Goal: Navigation & Orientation: Find specific page/section

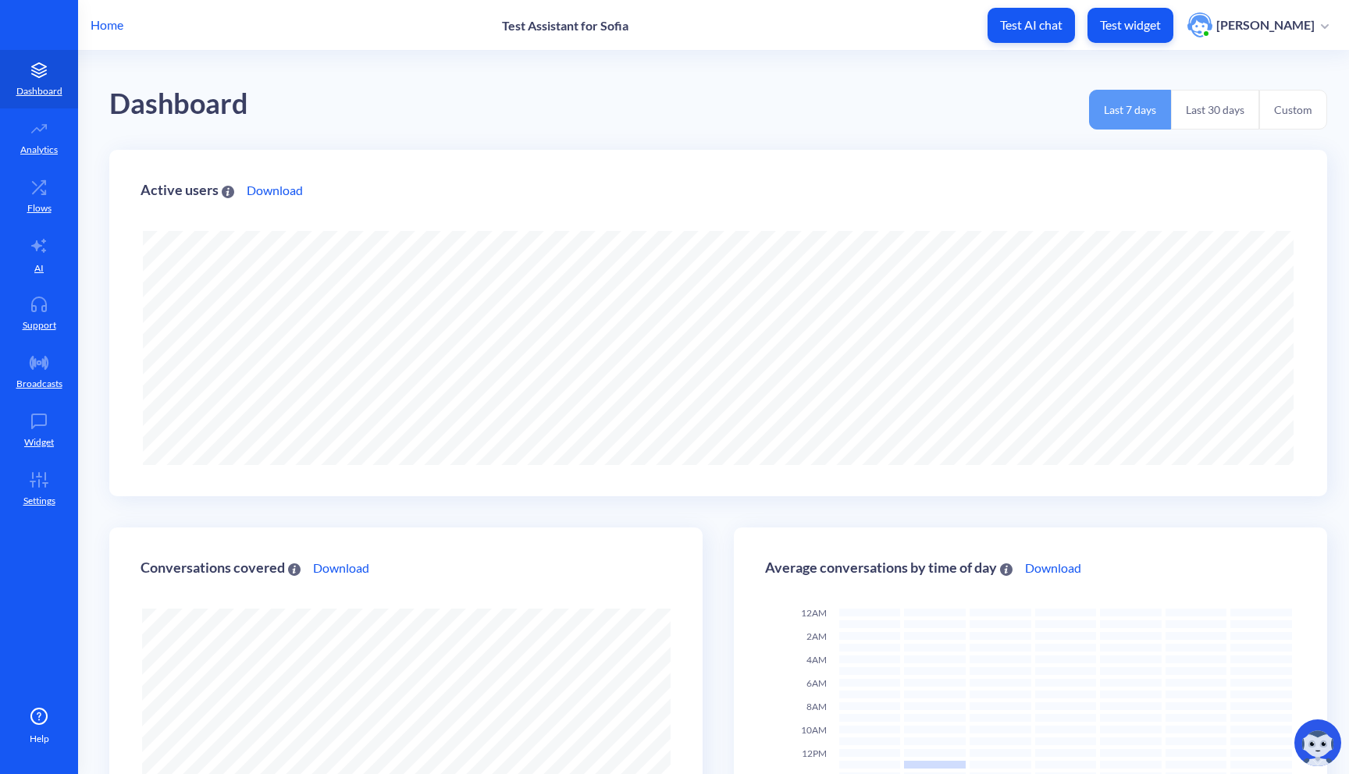
scroll to position [774, 1349]
click at [33, 88] on p "Dashboard" at bounding box center [39, 91] width 46 height 14
click at [530, 27] on p "Test Assistant for Sofia" at bounding box center [565, 25] width 126 height 15
click at [39, 143] on p "Analytics" at bounding box center [38, 150] width 37 height 14
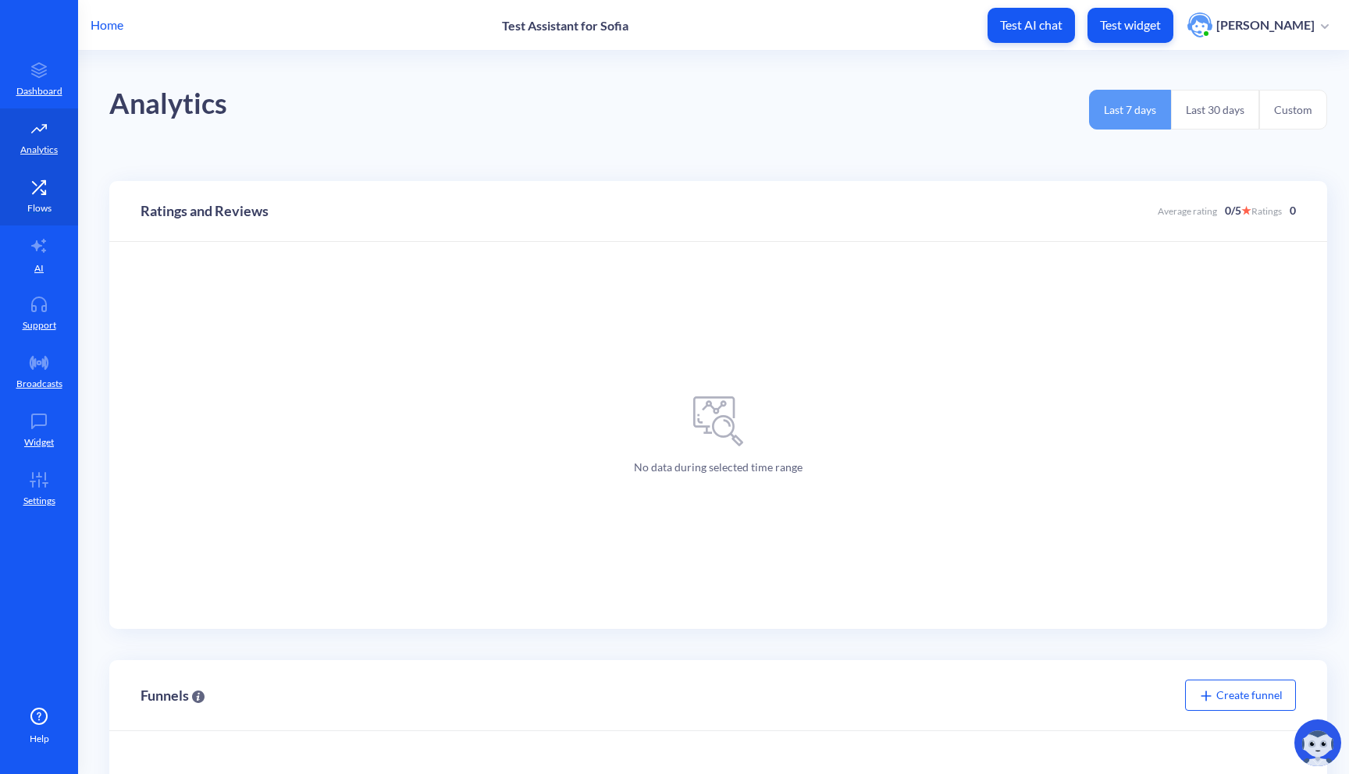
click at [37, 199] on link "Flows" at bounding box center [39, 196] width 78 height 59
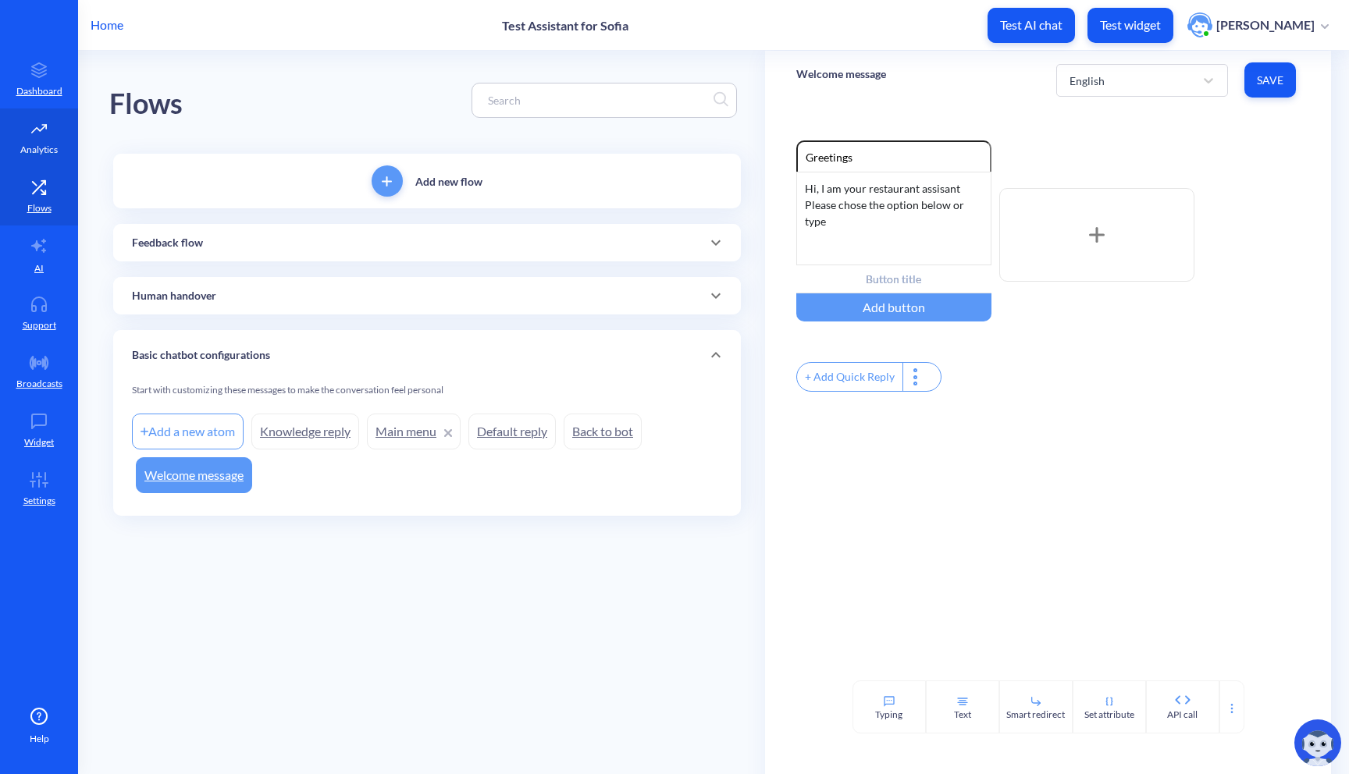
click at [47, 111] on link "Analytics" at bounding box center [39, 138] width 78 height 59
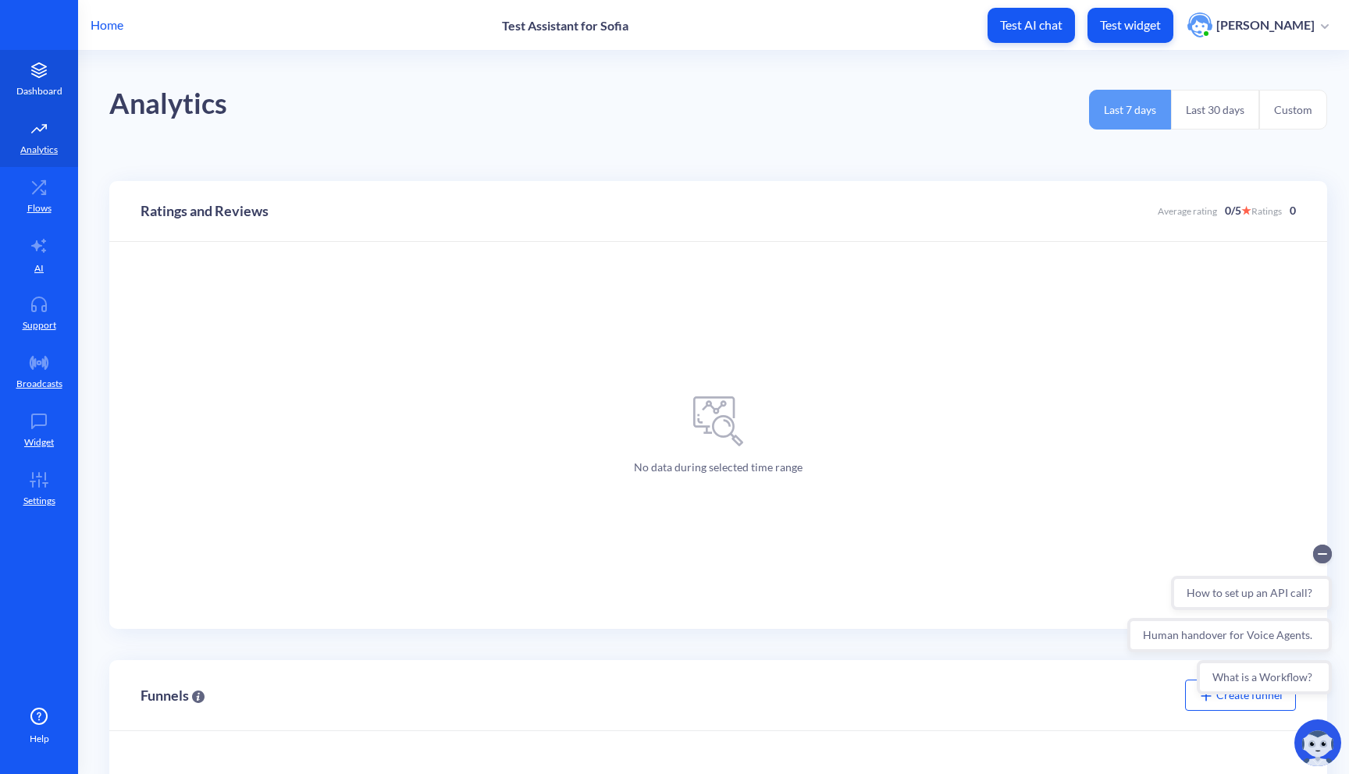
click at [46, 88] on p "Dashboard" at bounding box center [39, 91] width 46 height 14
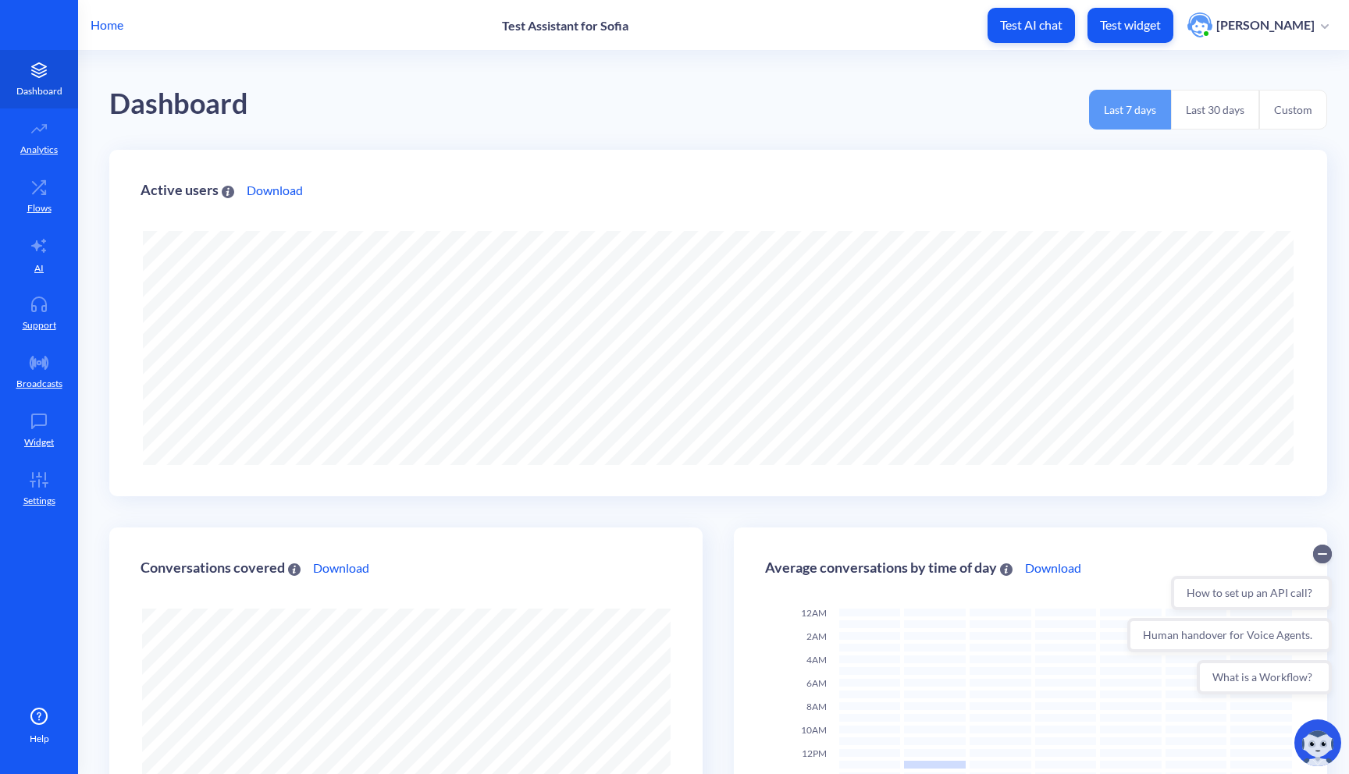
scroll to position [774, 1349]
click at [35, 491] on link "Settings" at bounding box center [39, 489] width 78 height 59
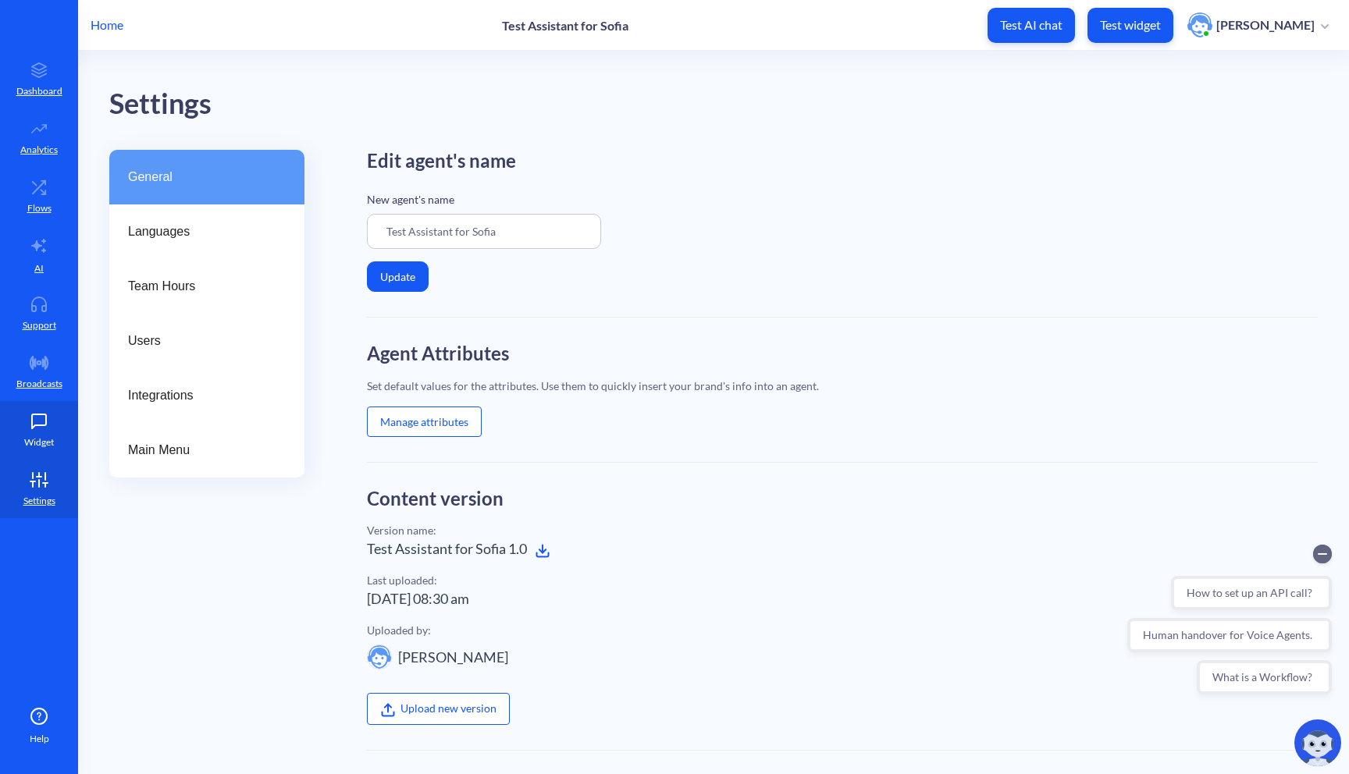
click at [34, 433] on link "Widget" at bounding box center [39, 430] width 78 height 59
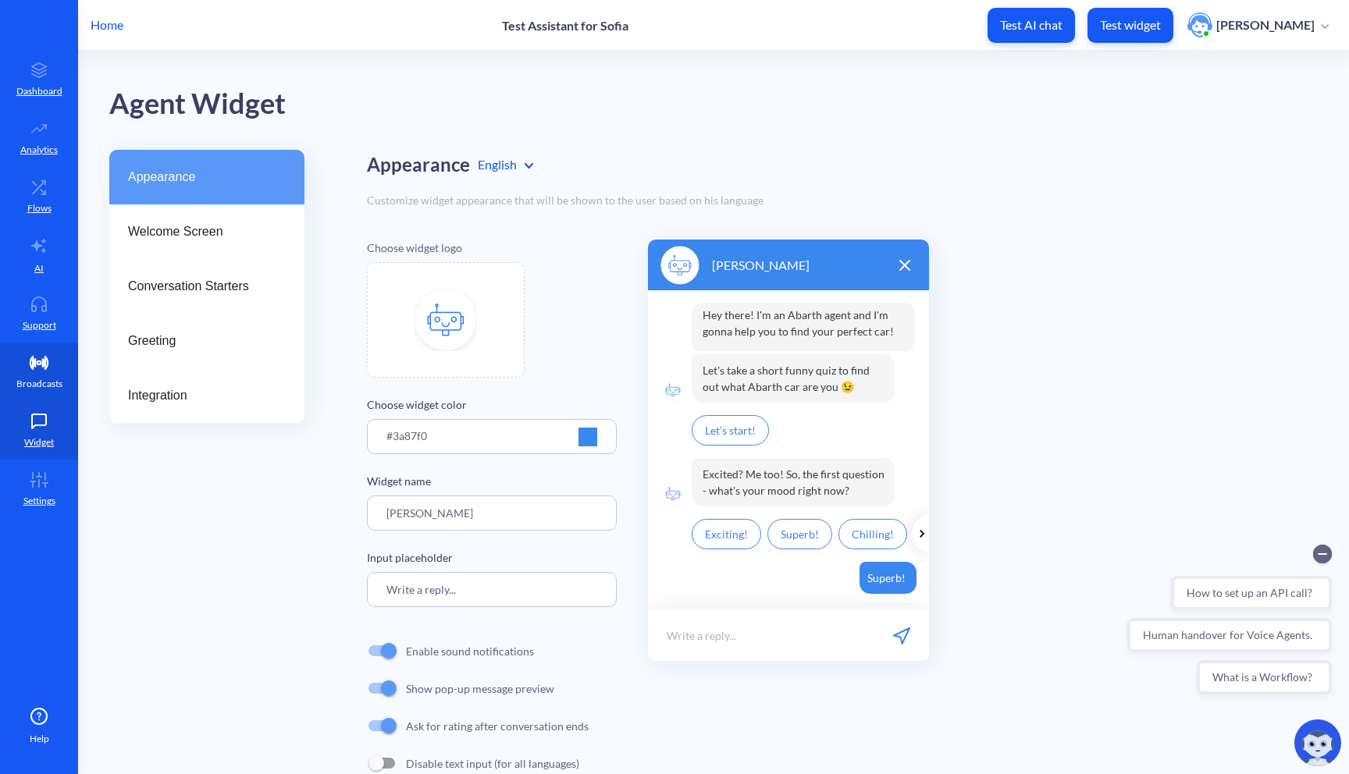
click at [51, 351] on link "Broadcasts" at bounding box center [39, 372] width 78 height 59
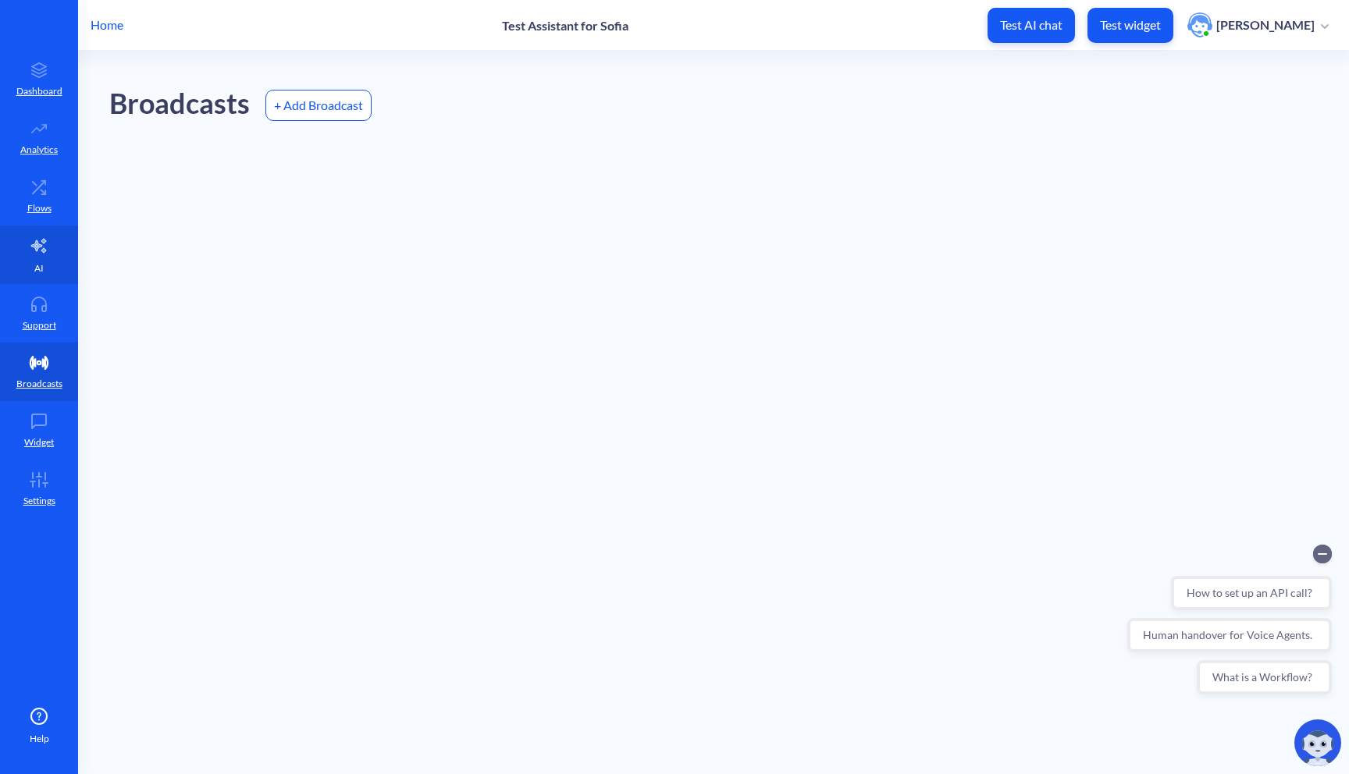
click at [55, 265] on link "AI" at bounding box center [39, 255] width 78 height 59
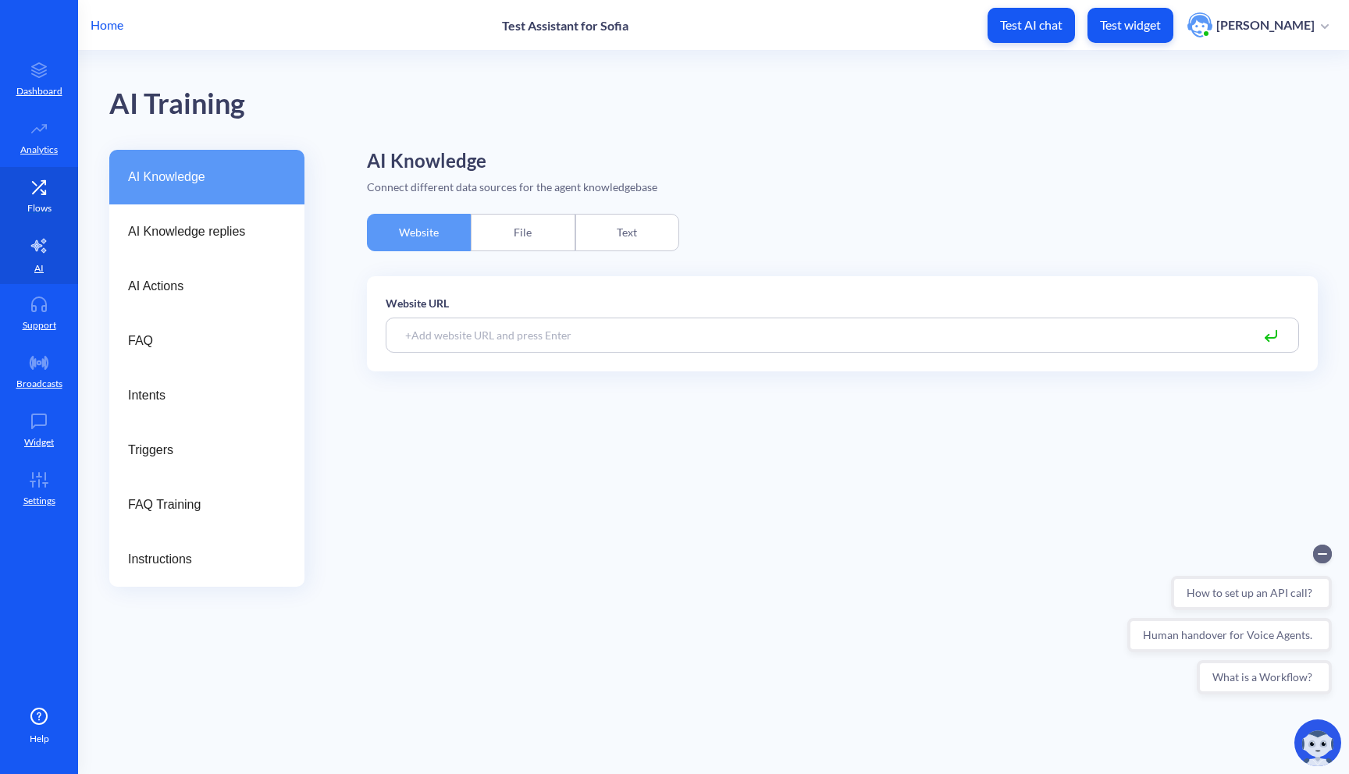
click at [48, 185] on icon at bounding box center [38, 188] width 31 height 16
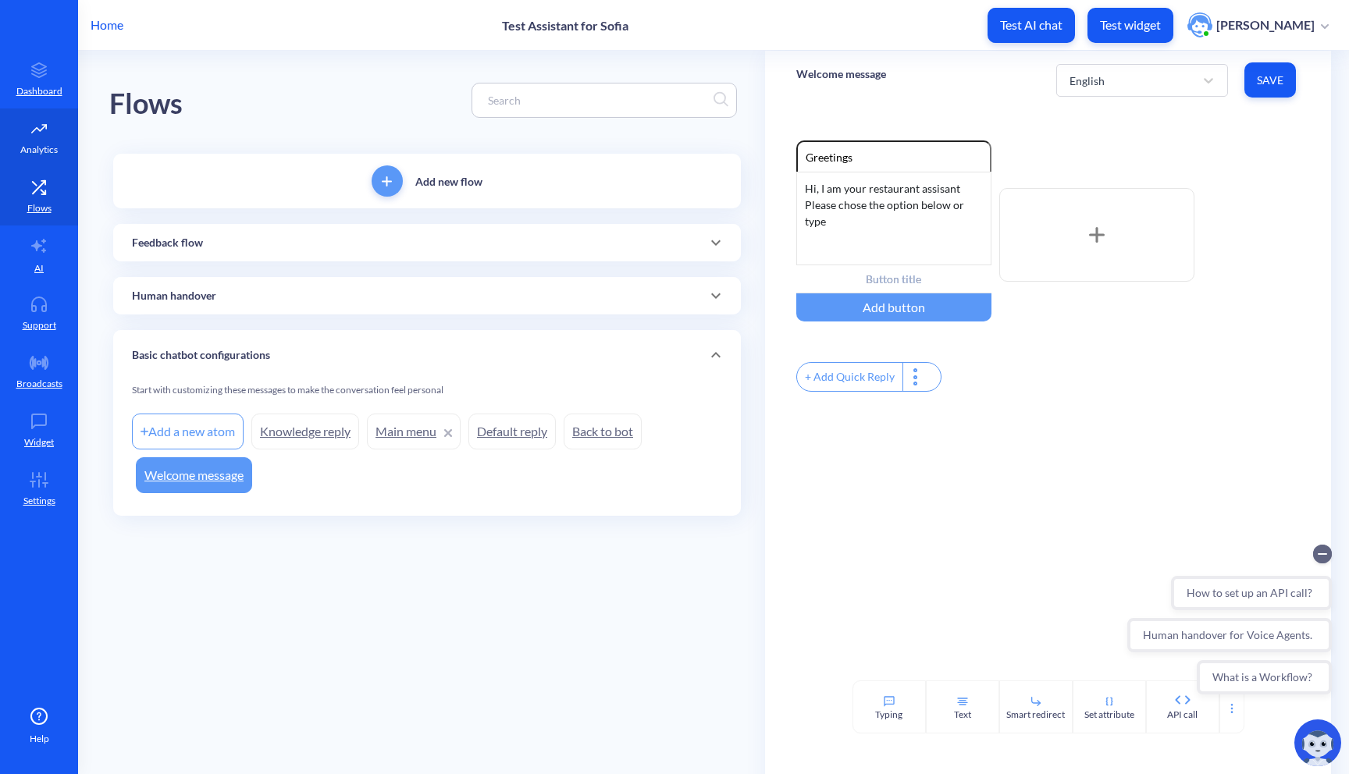
click at [48, 130] on icon at bounding box center [38, 129] width 31 height 16
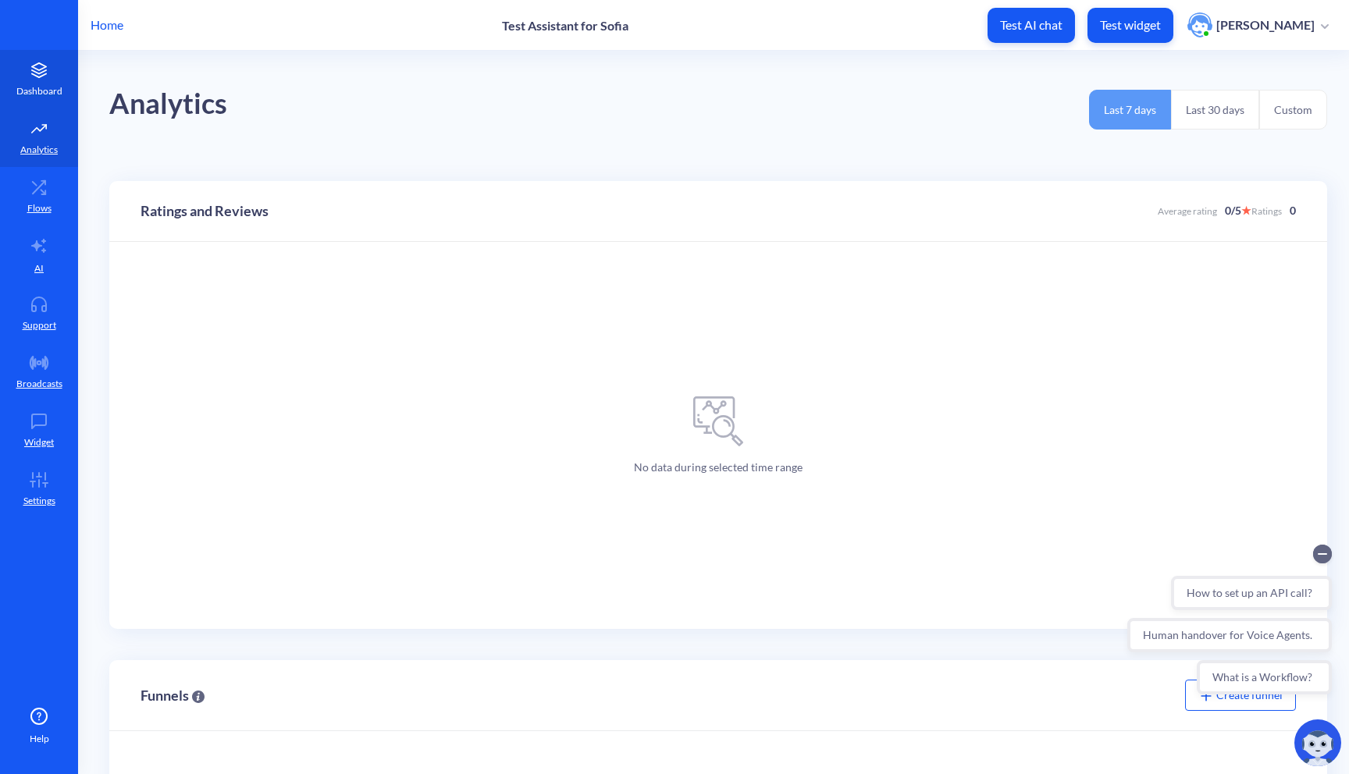
click at [49, 101] on link "Dashboard" at bounding box center [39, 79] width 78 height 59
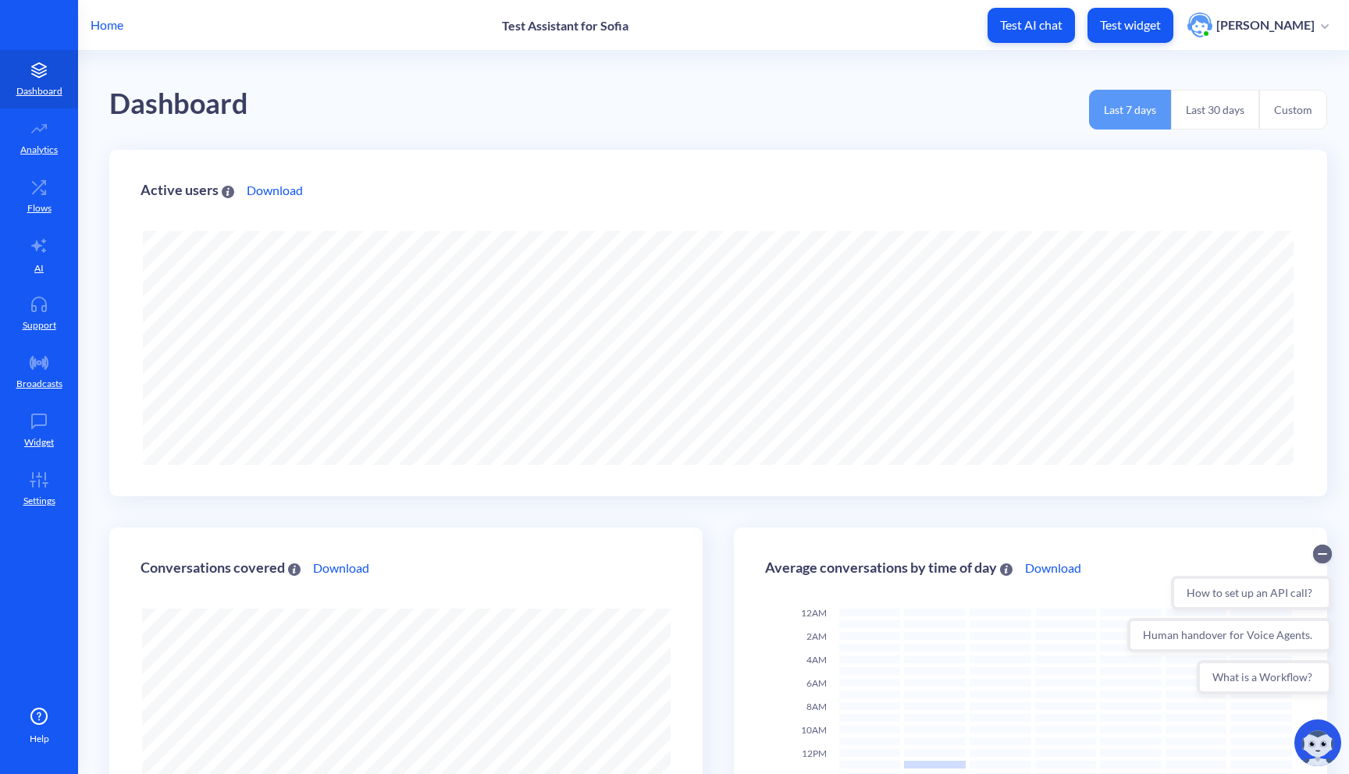
scroll to position [774, 1349]
click at [1274, 16] on p "[PERSON_NAME]" at bounding box center [1265, 24] width 98 height 17
click at [986, 81] on div "Dashboard Last 7 days Last 30 days Custom" at bounding box center [718, 100] width 1218 height 99
click at [40, 507] on p "Settings" at bounding box center [39, 501] width 32 height 14
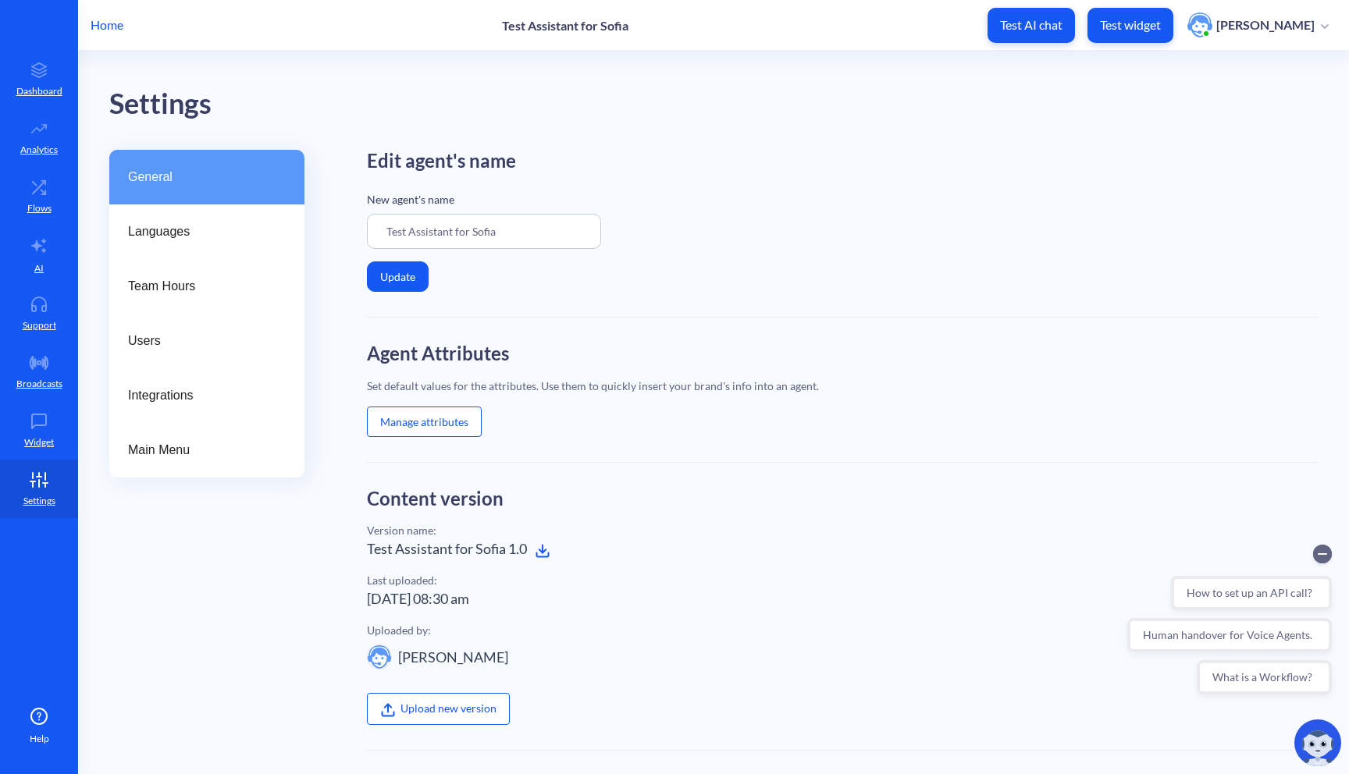
click at [117, 23] on p "Home" at bounding box center [107, 25] width 33 height 19
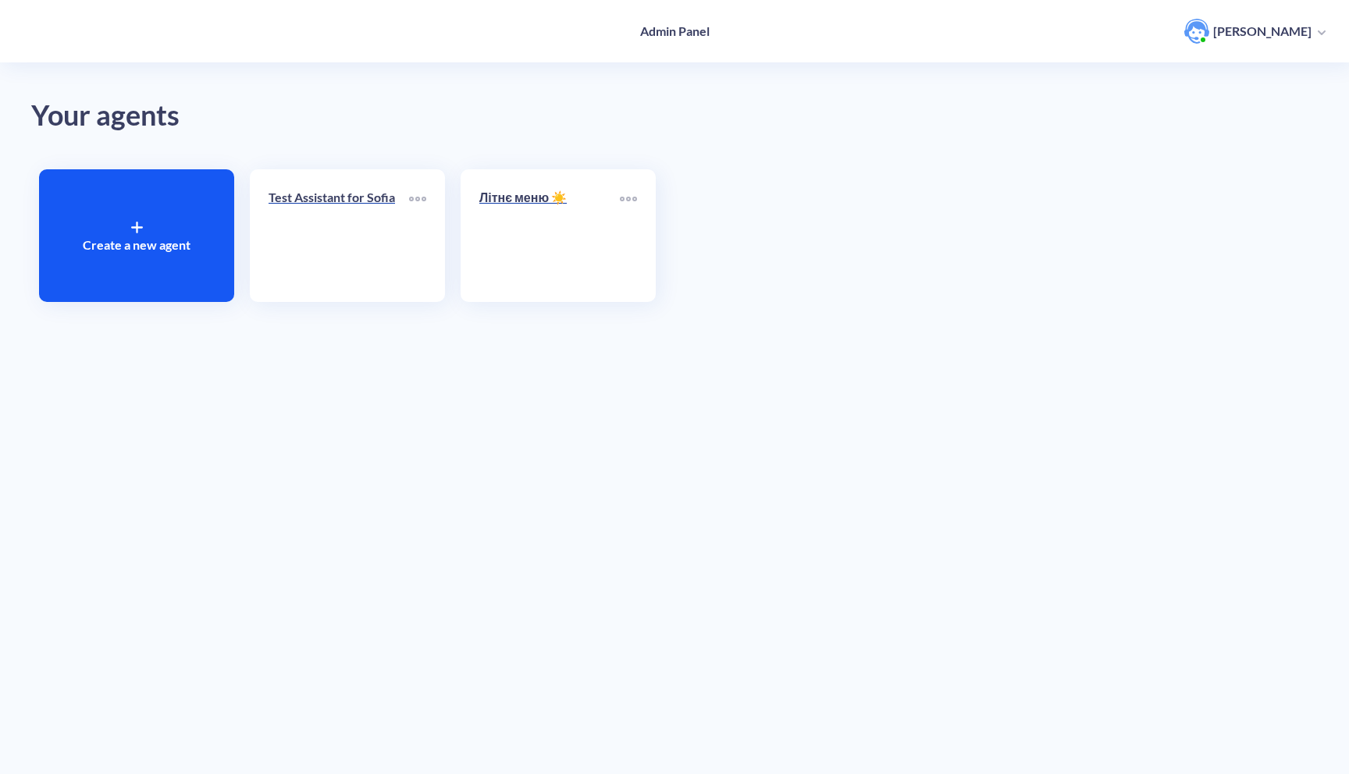
click at [130, 203] on div "Create a new agent" at bounding box center [136, 235] width 195 height 133
